Goal: Task Accomplishment & Management: Complete application form

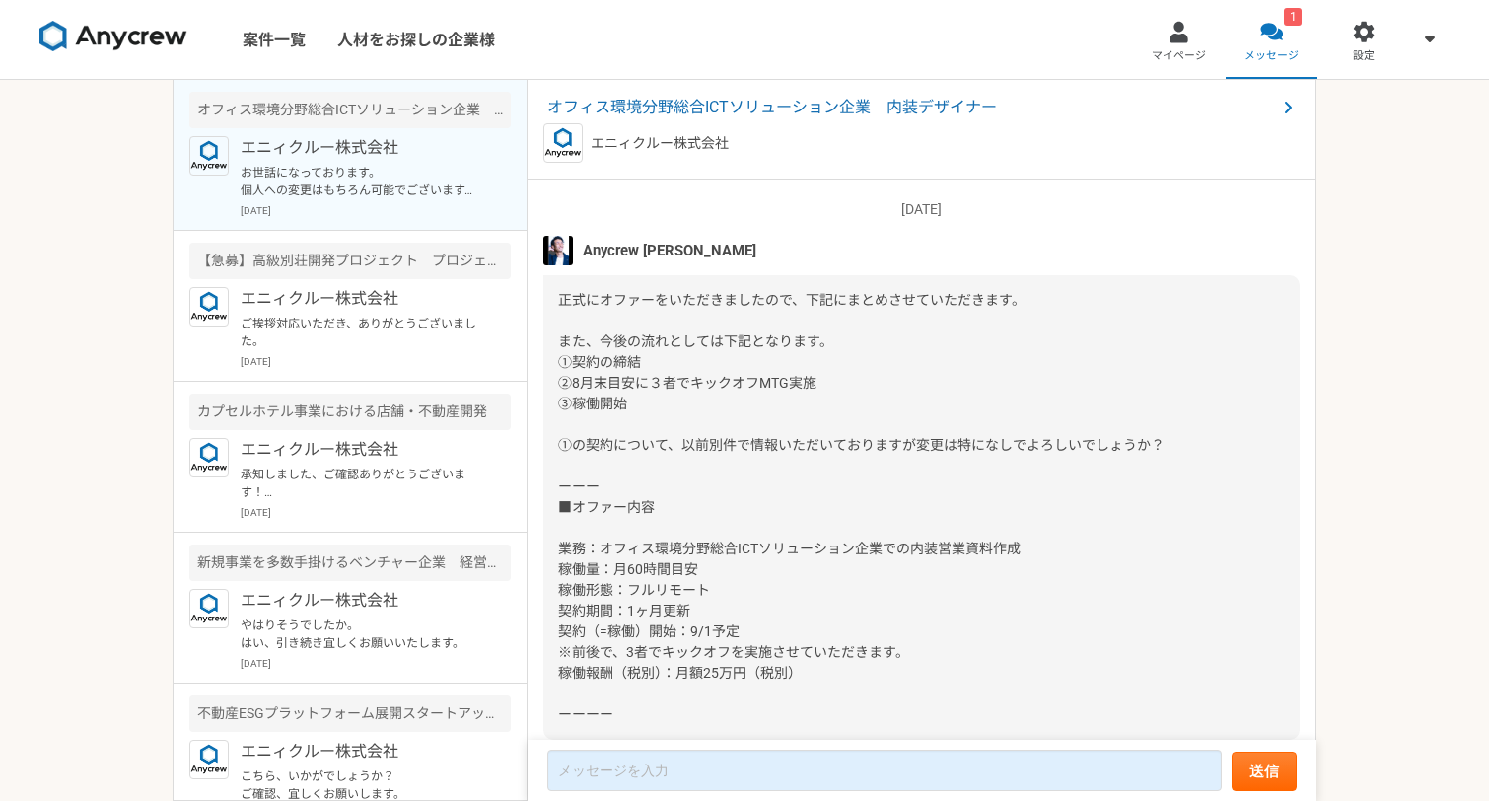
scroll to position [1928, 0]
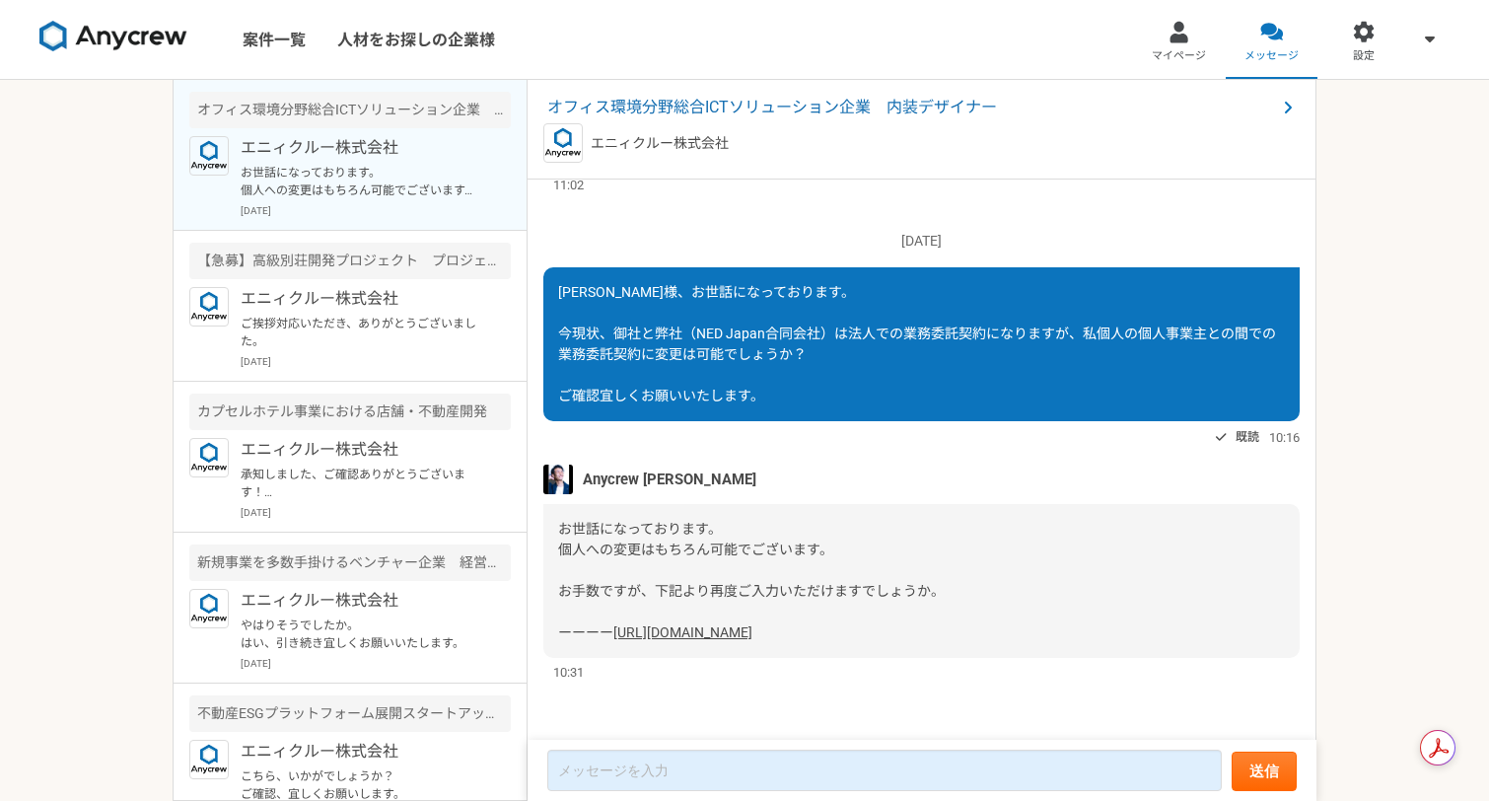
click at [753, 637] on link "[URL][DOMAIN_NAME]" at bounding box center [682, 632] width 139 height 16
click at [621, 727] on div "[DATE] Anycrew [PERSON_NAME]にオファーをいただきましたので、下記にまとめさせていただきます。 また、今後の流れとしては下記となりま…" at bounding box center [922, 461] width 789 height 562
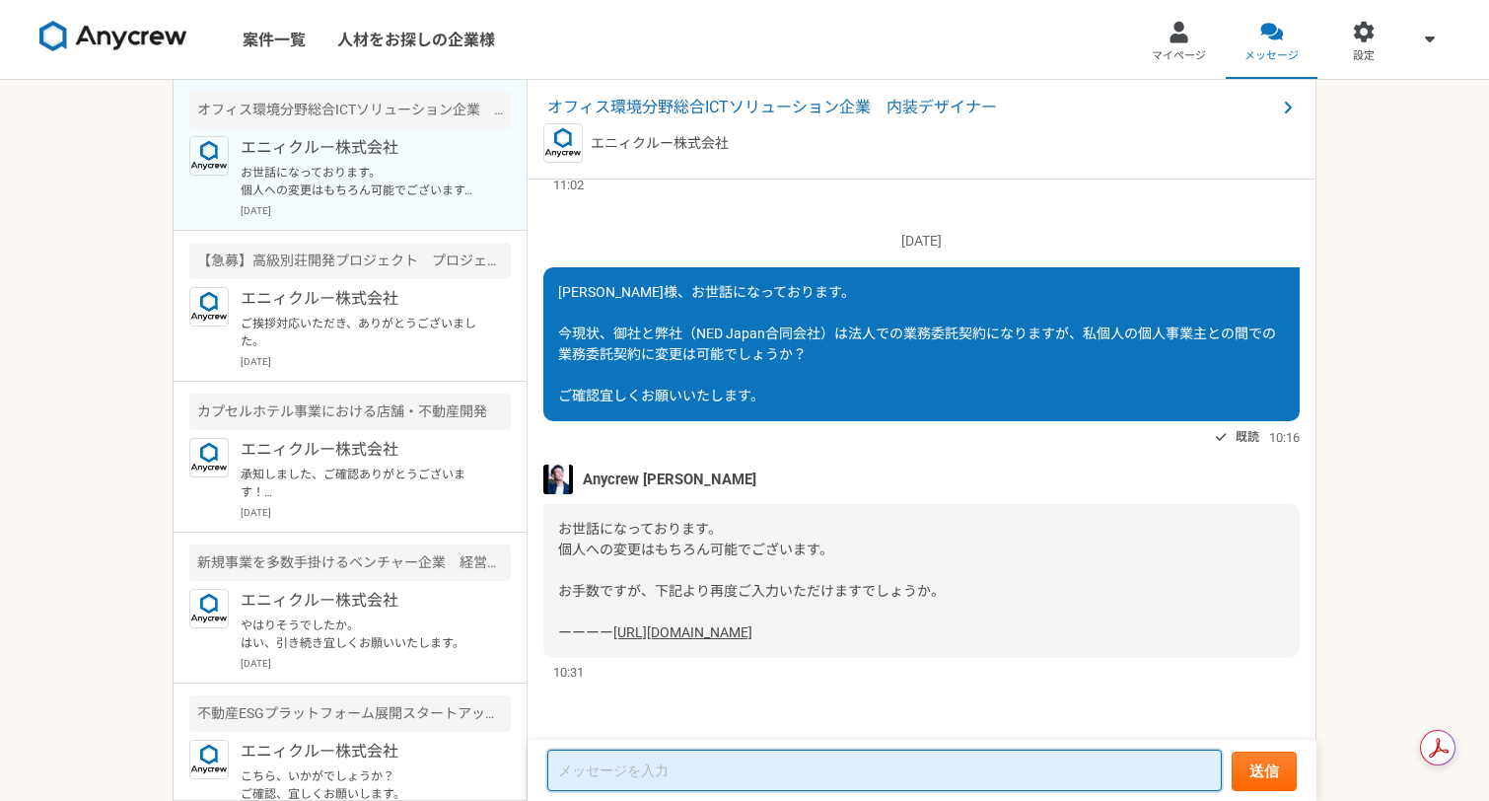
click at [621, 760] on textarea at bounding box center [884, 770] width 675 height 41
type textarea "ありがとうございます。入力完了しました。"
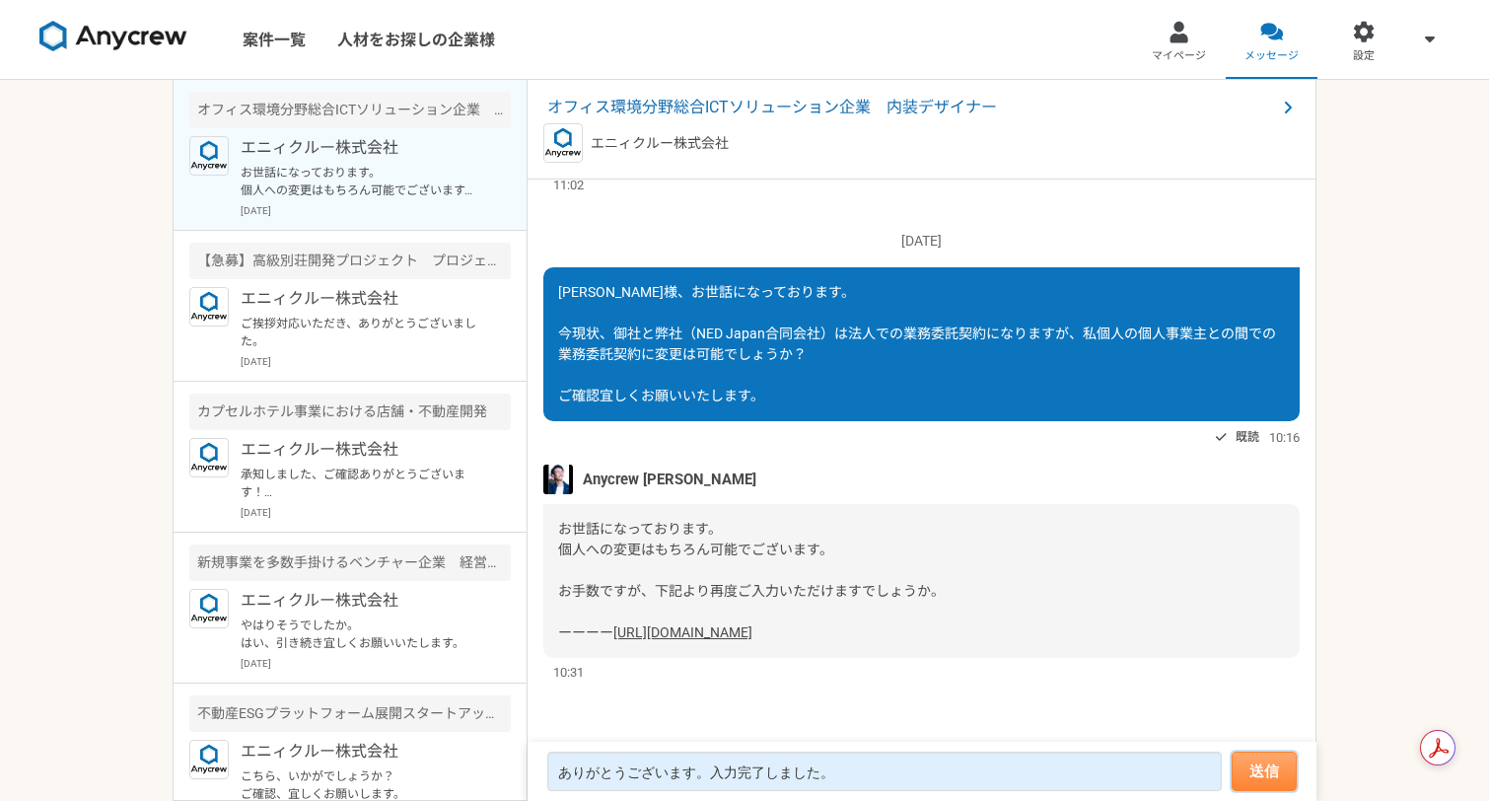
click at [1246, 762] on button "送信" at bounding box center [1264, 771] width 65 height 39
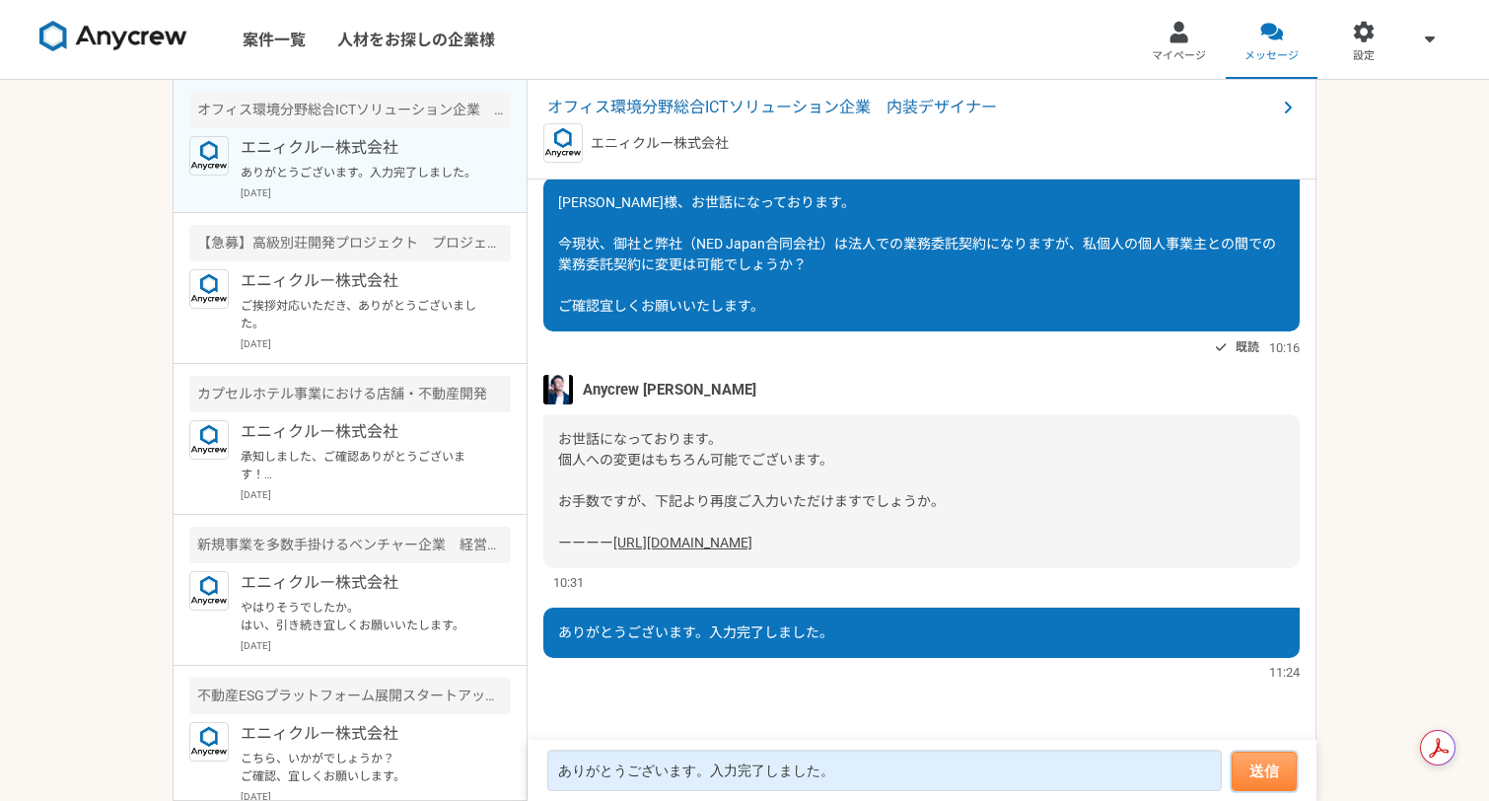
scroll to position [1476, 0]
click at [283, 27] on link "案件一覧" at bounding box center [274, 39] width 95 height 79
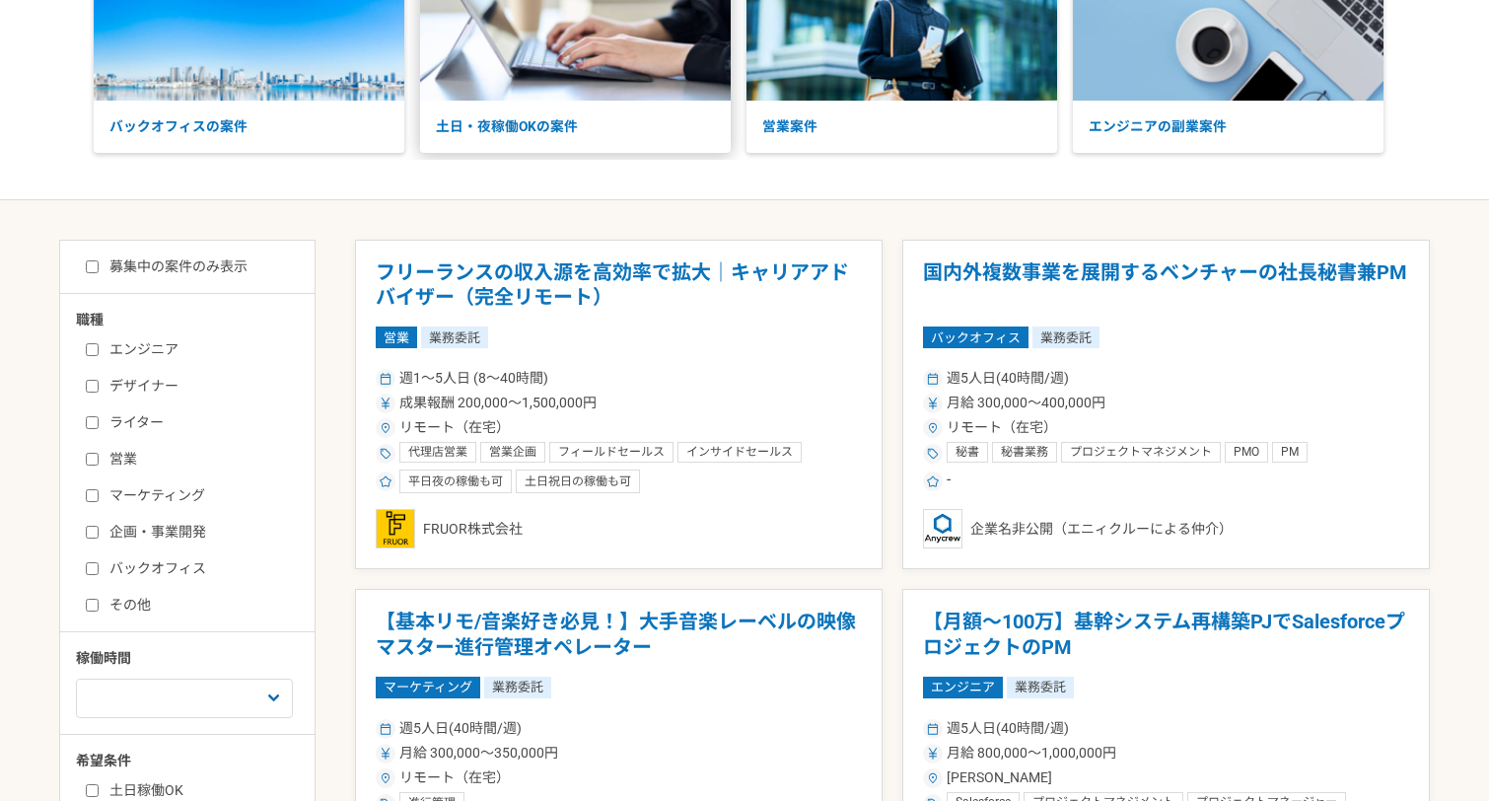
scroll to position [200, 0]
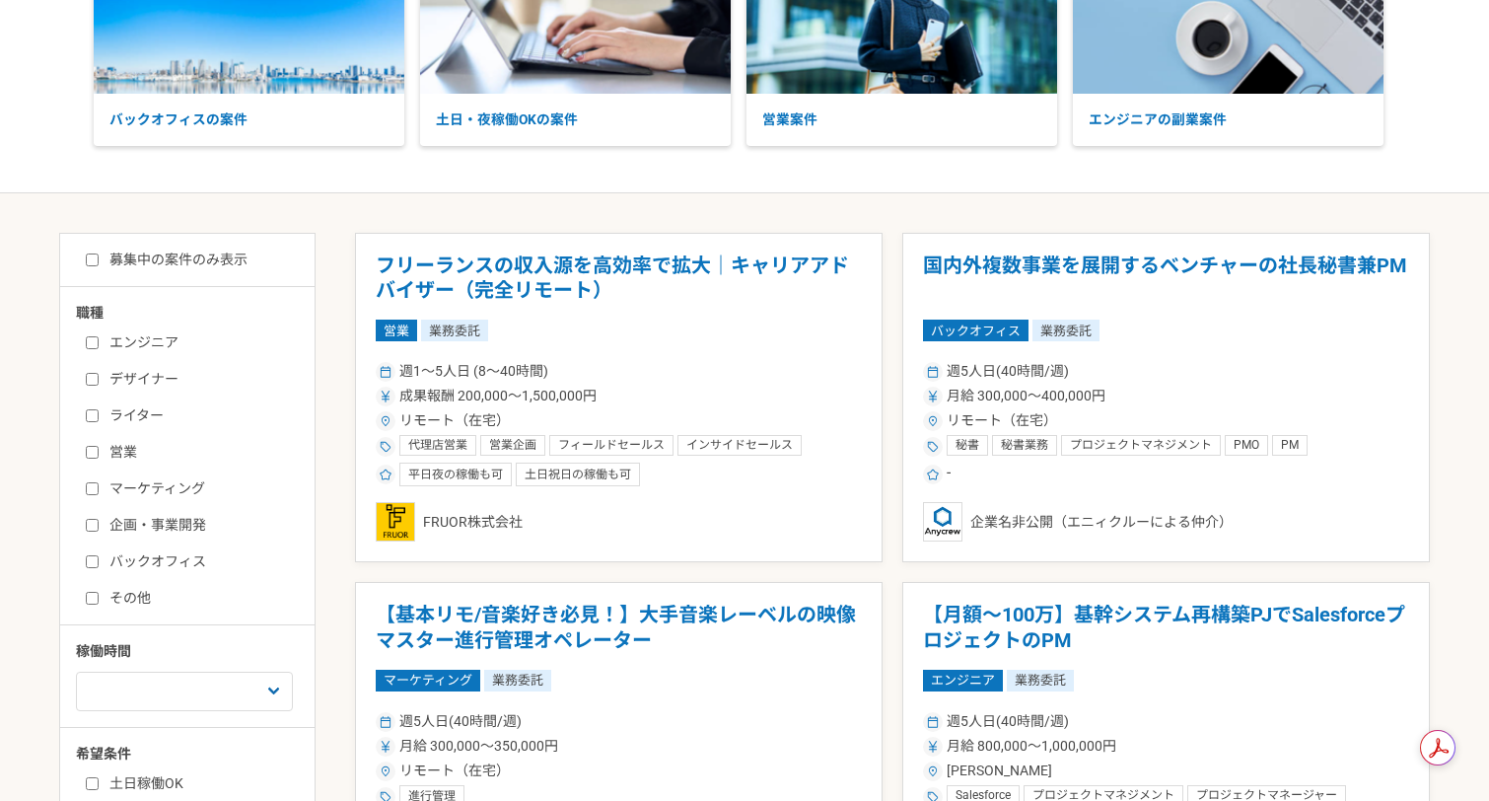
click at [94, 386] on label "デザイナー" at bounding box center [199, 379] width 227 height 21
click at [94, 386] on input "デザイナー" at bounding box center [92, 379] width 13 height 13
checkbox input "true"
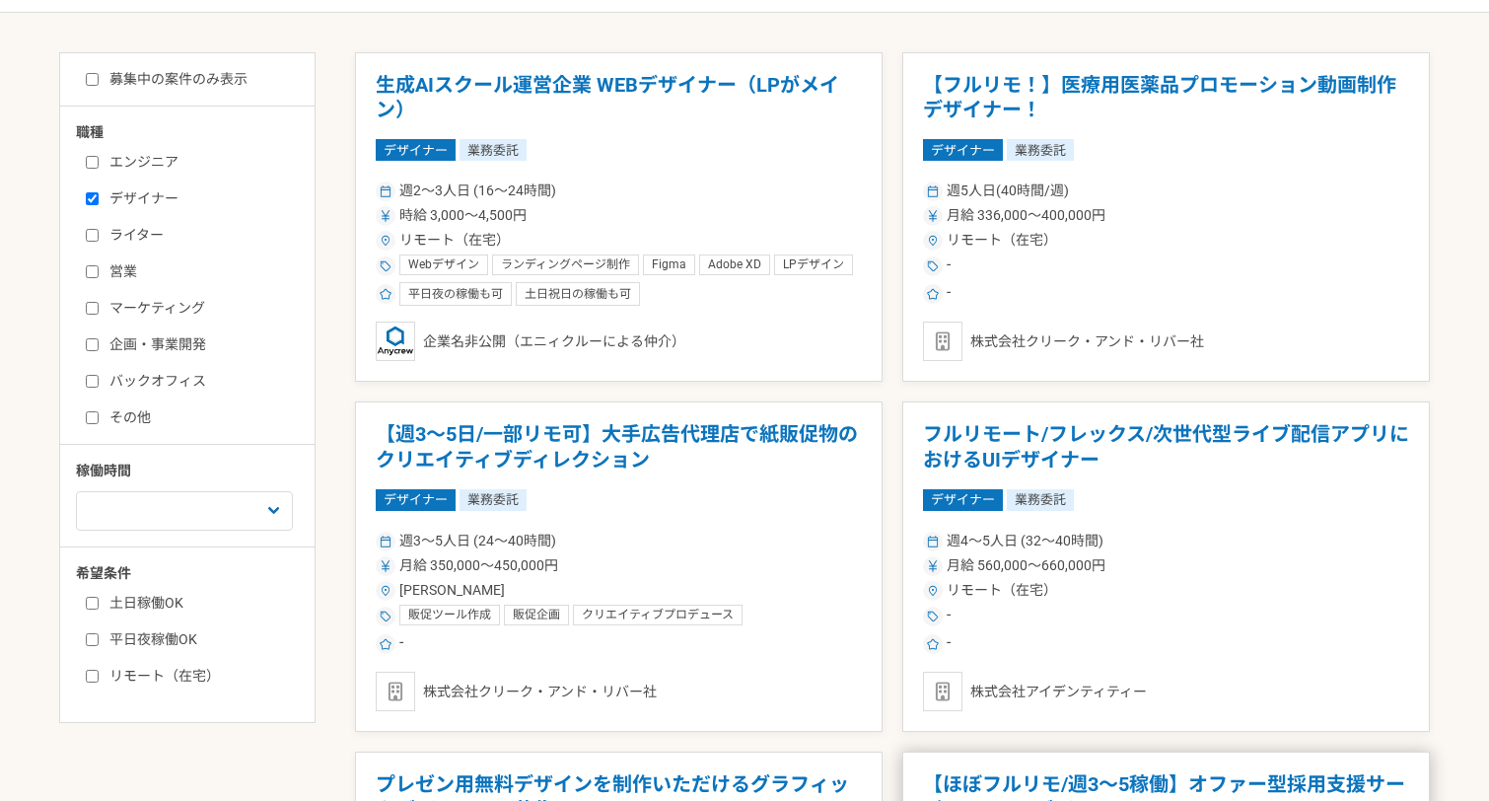
scroll to position [380, 0]
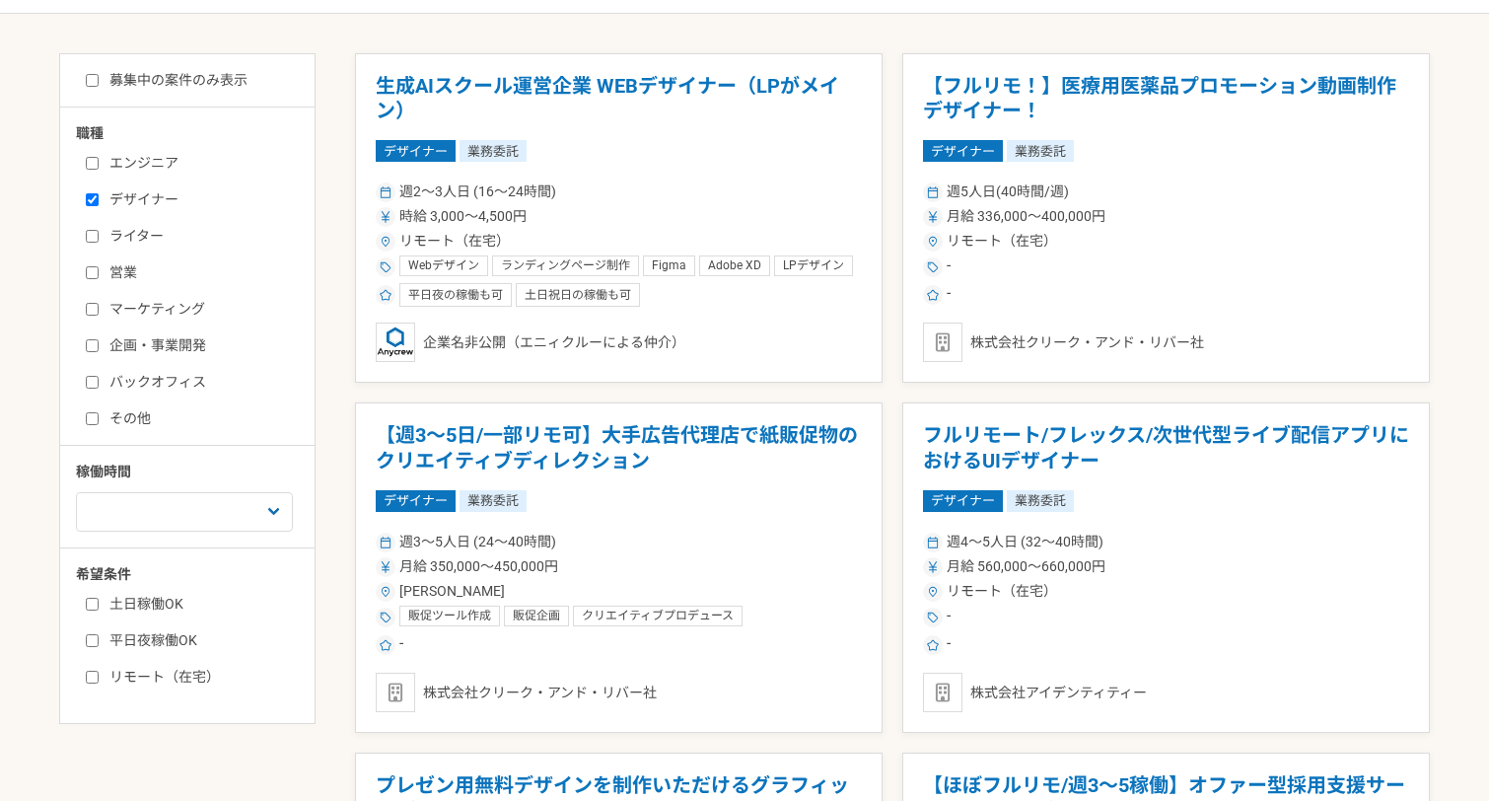
click at [128, 347] on label "企画・事業開発" at bounding box center [199, 345] width 227 height 21
click at [99, 347] on input "企画・事業開発" at bounding box center [92, 345] width 13 height 13
checkbox input "true"
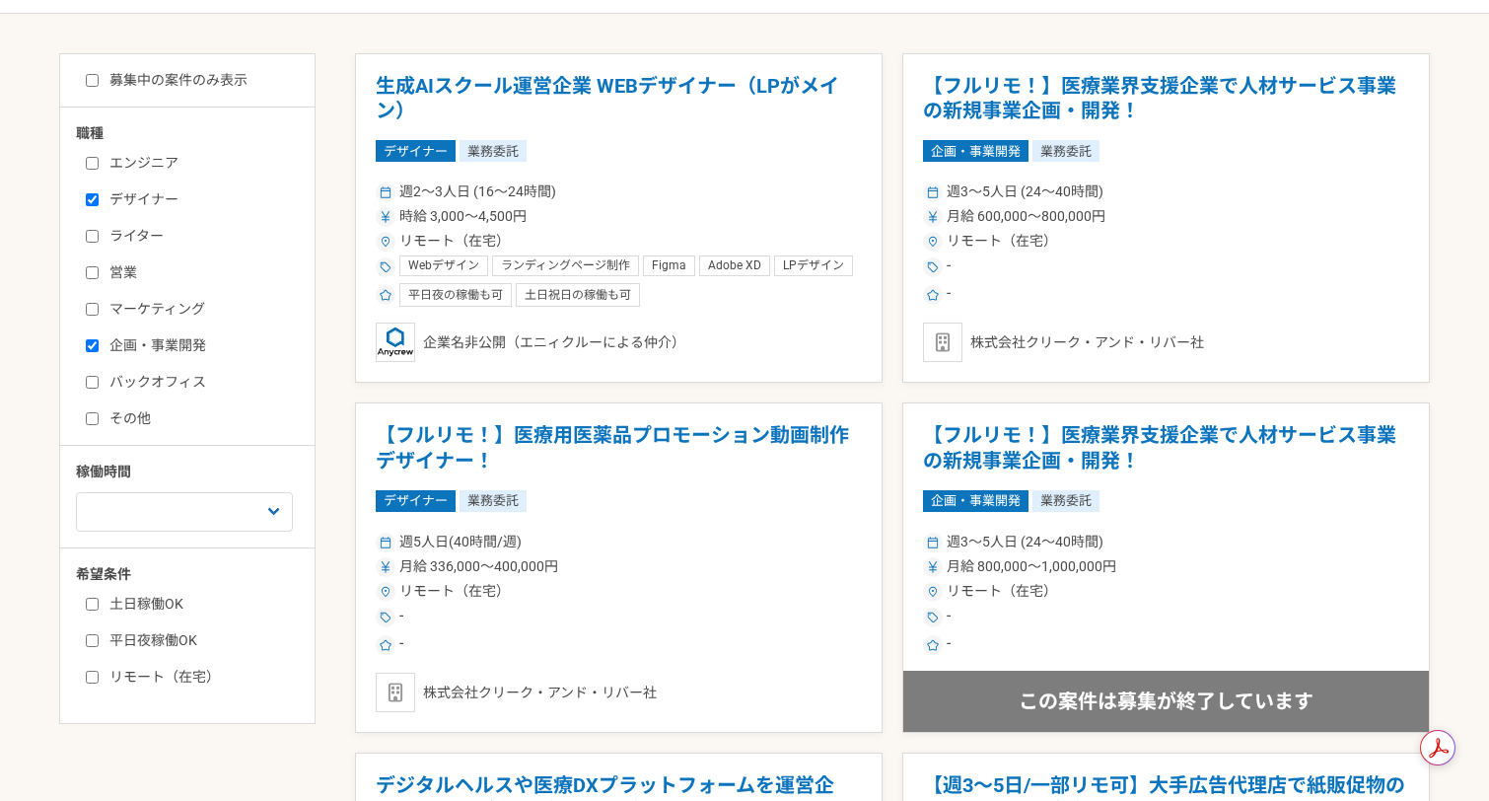
click at [139, 202] on label "デザイナー" at bounding box center [199, 199] width 227 height 21
click at [99, 202] on input "デザイナー" at bounding box center [92, 199] width 13 height 13
checkbox input "false"
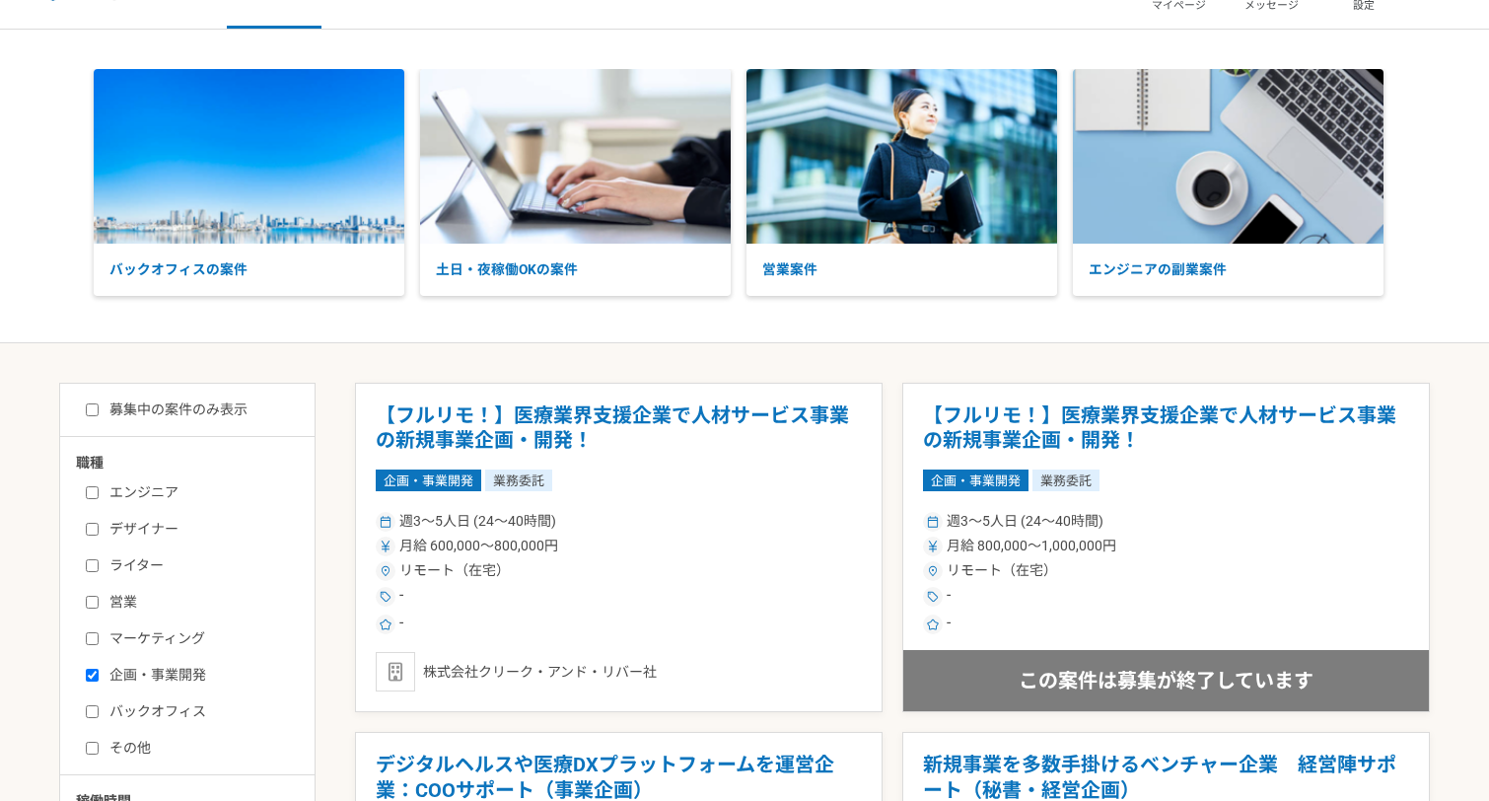
scroll to position [60, 0]
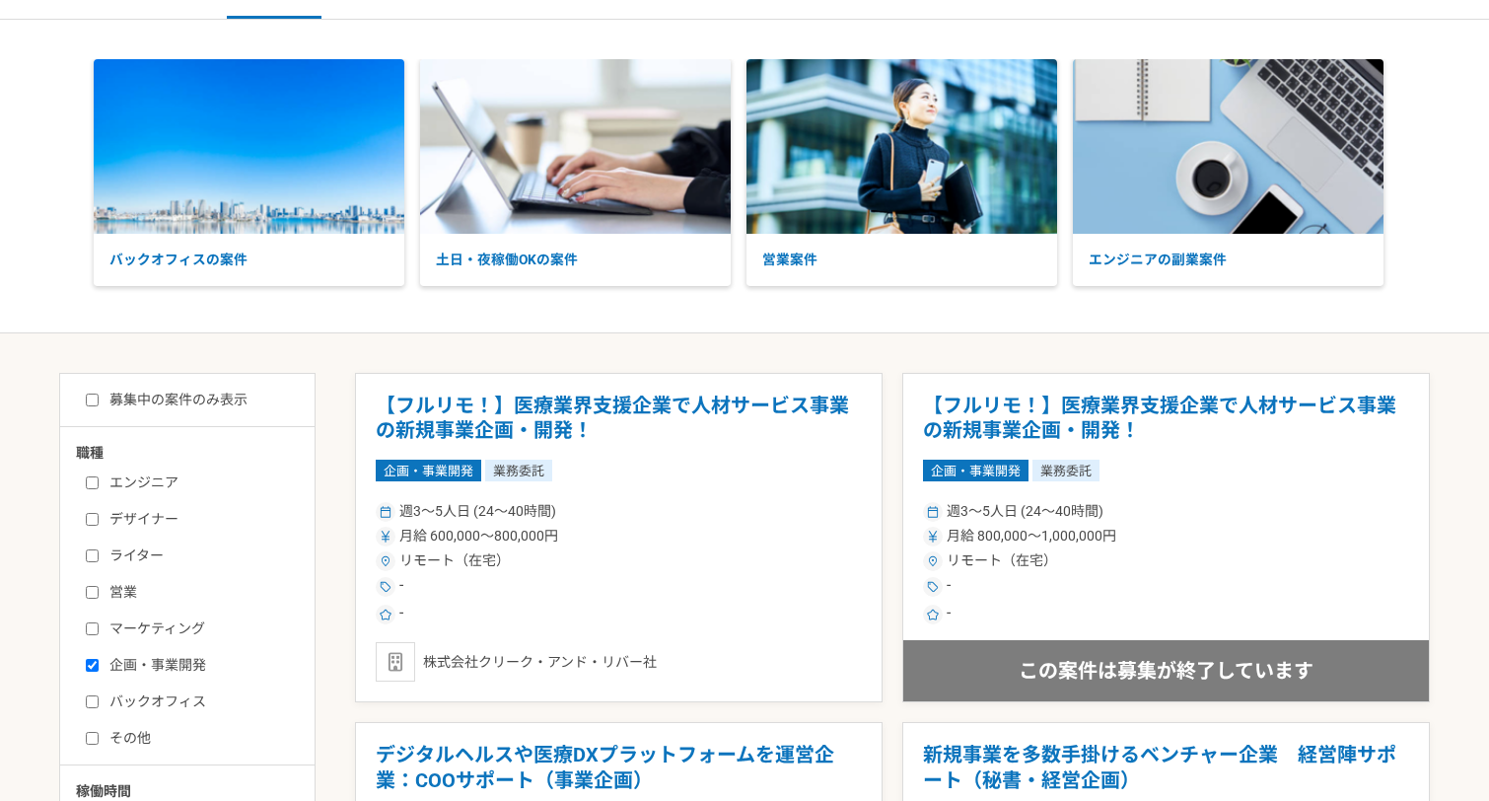
click at [108, 394] on label "募集中の案件のみ表示" at bounding box center [167, 400] width 162 height 21
click at [99, 394] on input "募集中の案件のみ表示" at bounding box center [92, 400] width 13 height 13
checkbox input "true"
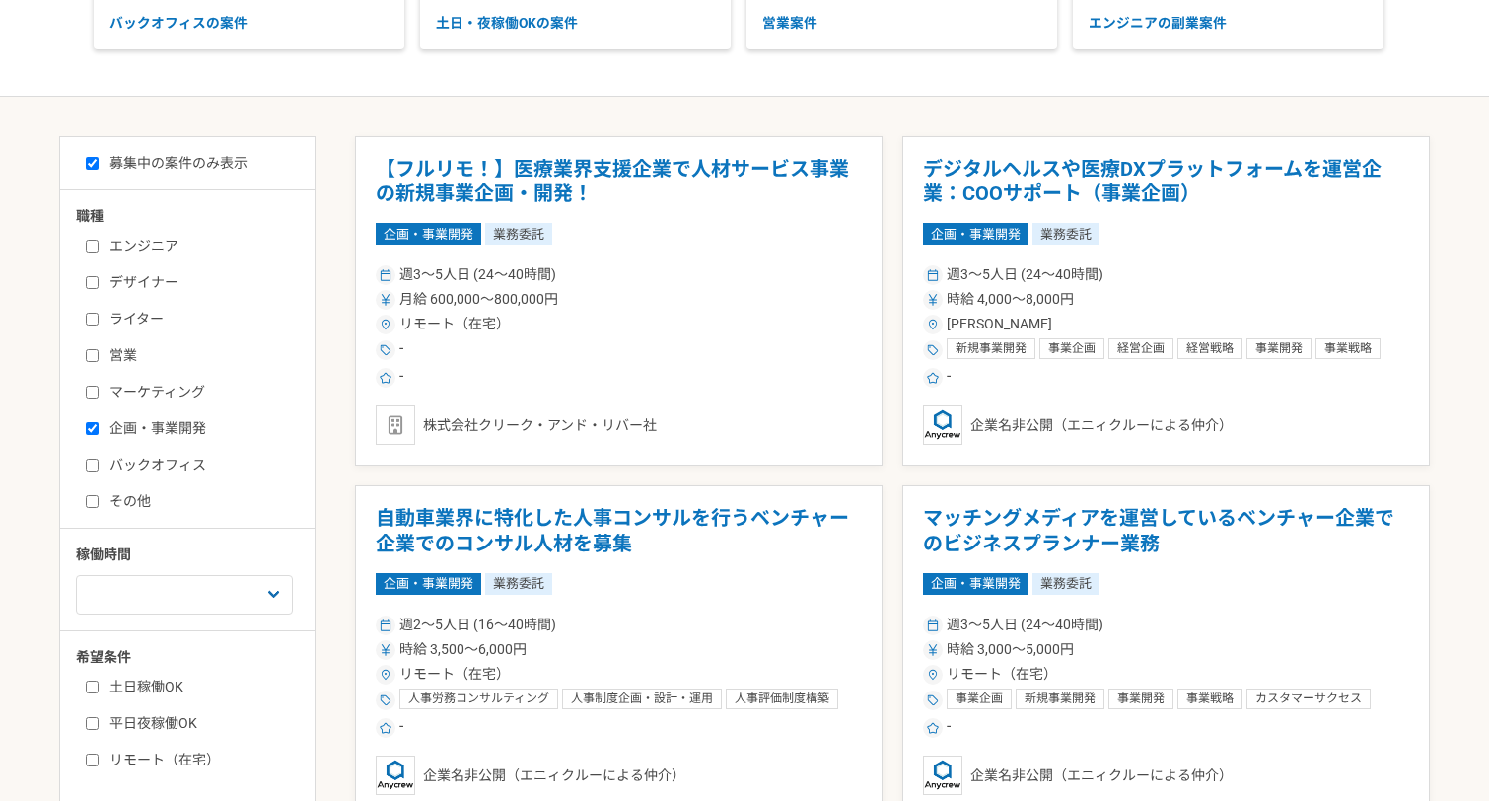
scroll to position [307, 0]
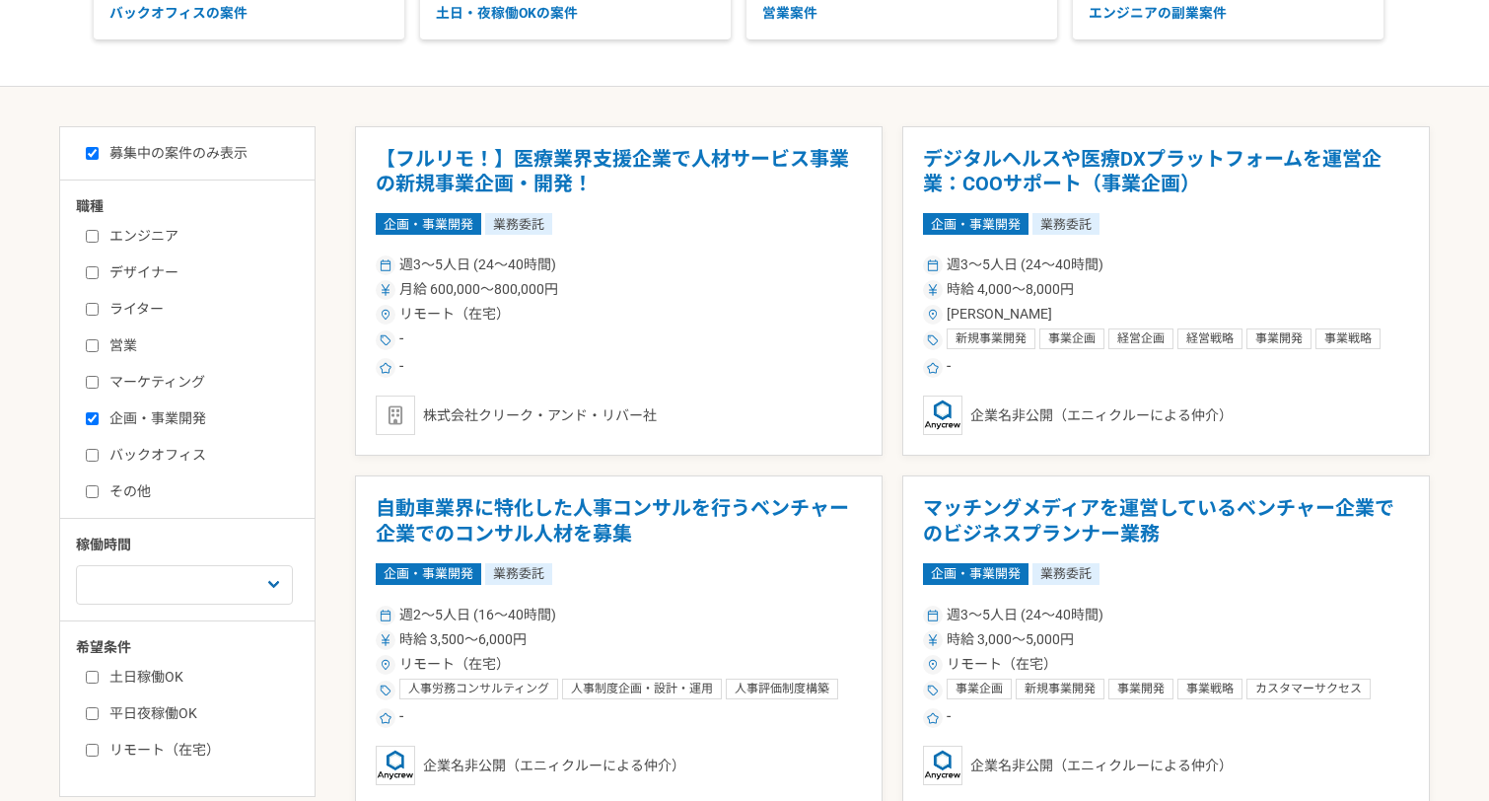
click at [93, 416] on input "企画・事業開発" at bounding box center [92, 418] width 13 height 13
checkbox input "false"
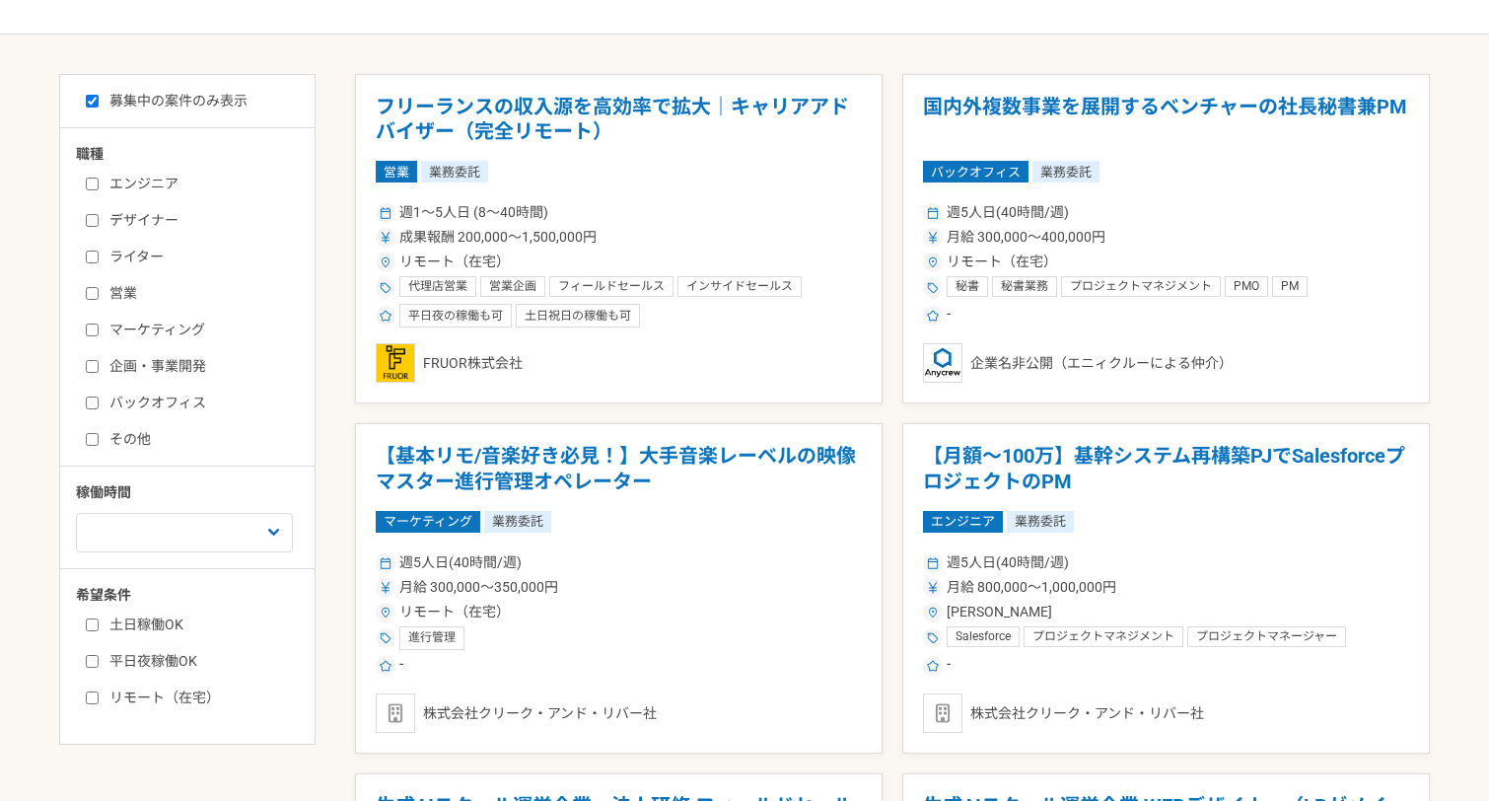
scroll to position [386, 0]
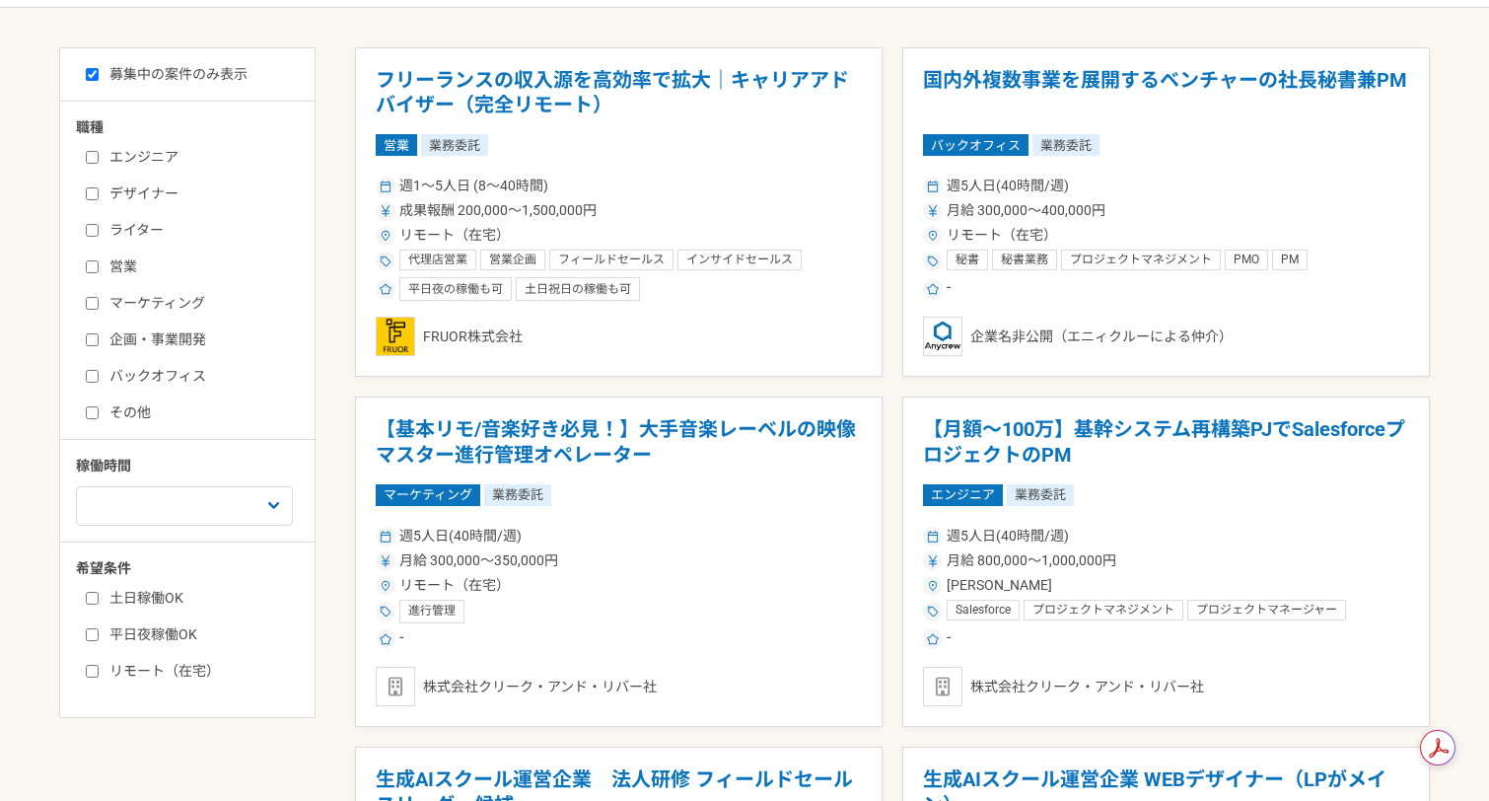
click at [121, 668] on label "リモート（在宅）" at bounding box center [199, 671] width 227 height 21
click at [99, 668] on input "リモート（在宅）" at bounding box center [92, 671] width 13 height 13
checkbox input "true"
